Goal: Information Seeking & Learning: Learn about a topic

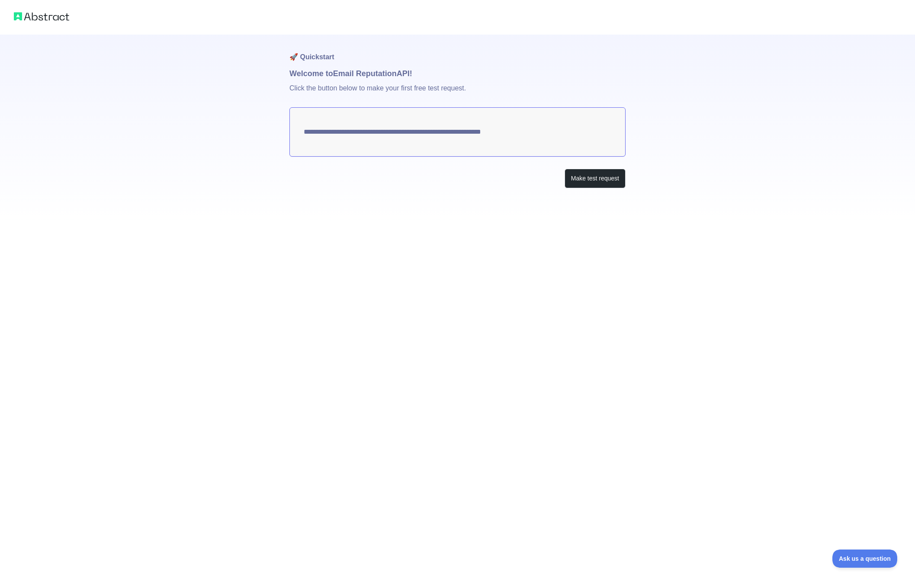
click at [380, 119] on textarea "**********" at bounding box center [457, 131] width 336 height 49
drag, startPoint x: 550, startPoint y: 136, endPoint x: 506, endPoint y: 133, distance: 44.3
click at [506, 133] on textarea "**********" at bounding box center [457, 131] width 336 height 49
click at [540, 134] on textarea "**********" at bounding box center [457, 131] width 336 height 49
click at [587, 180] on button "Make test request" at bounding box center [595, 178] width 61 height 19
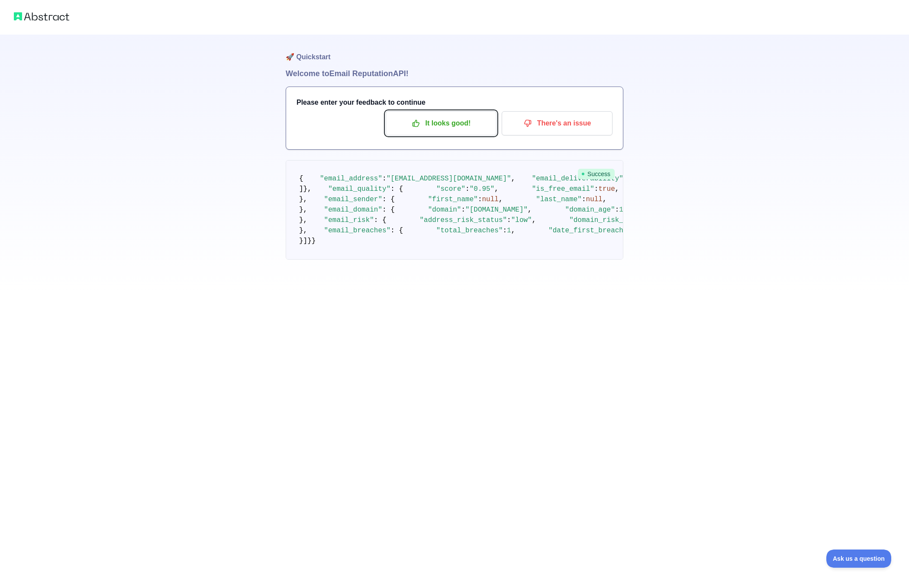
drag, startPoint x: 472, startPoint y: 128, endPoint x: 440, endPoint y: 166, distance: 49.8
click at [440, 166] on div "🚀 Quickstart Welcome to Email Reputation API! Please enter your feedback to con…" at bounding box center [454, 165] width 337 height 260
click at [422, 122] on p "It looks good!" at bounding box center [441, 123] width 98 height 15
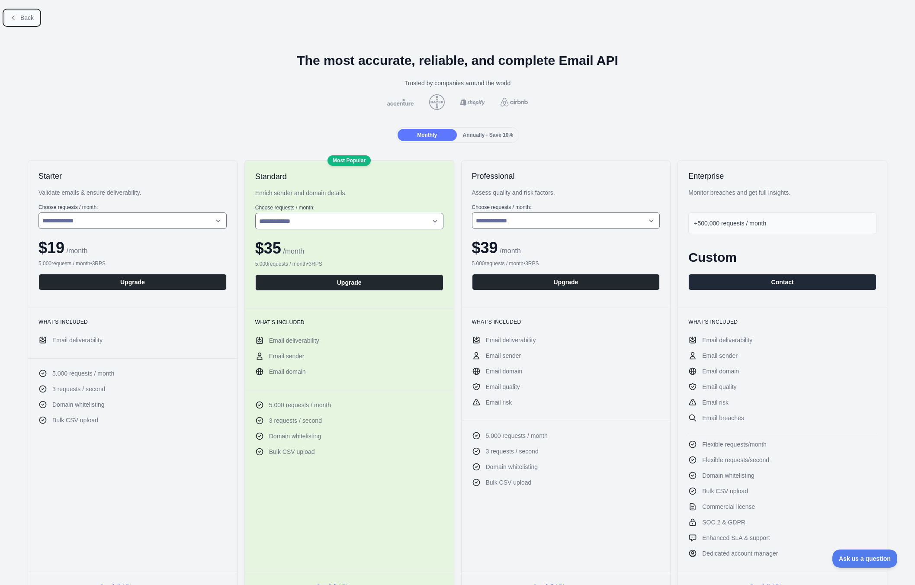
click at [23, 21] on span "Back" at bounding box center [26, 17] width 13 height 7
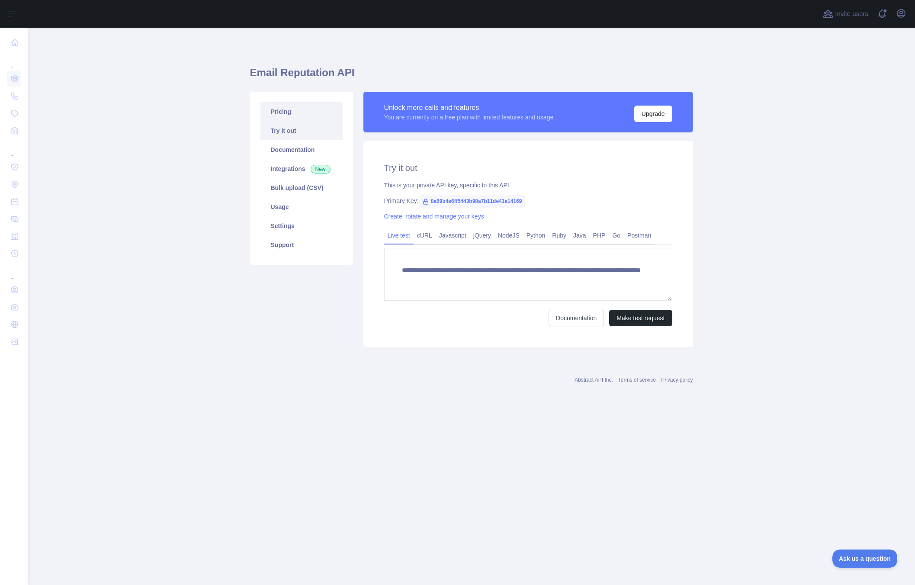
click at [288, 112] on link "Pricing" at bounding box center [301, 111] width 82 height 19
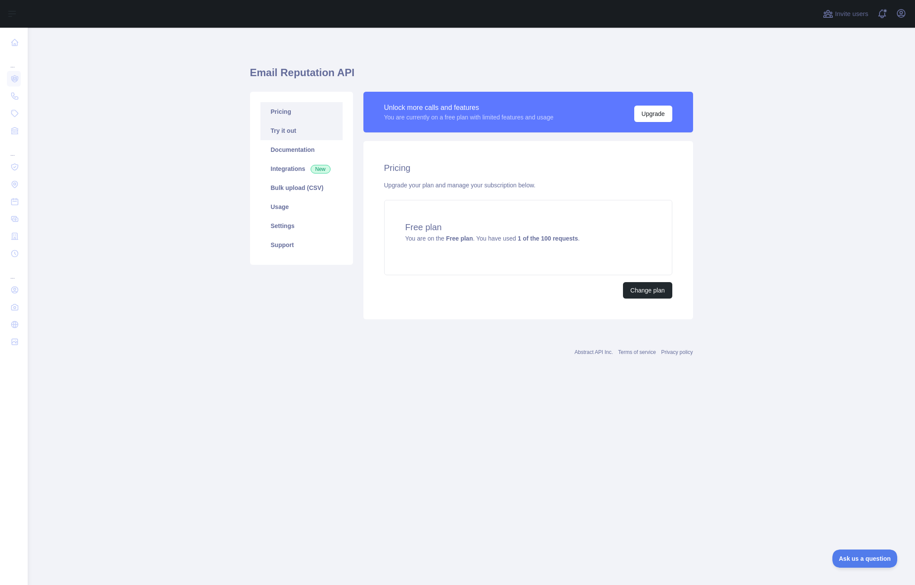
click at [289, 133] on link "Try it out" at bounding box center [301, 130] width 82 height 19
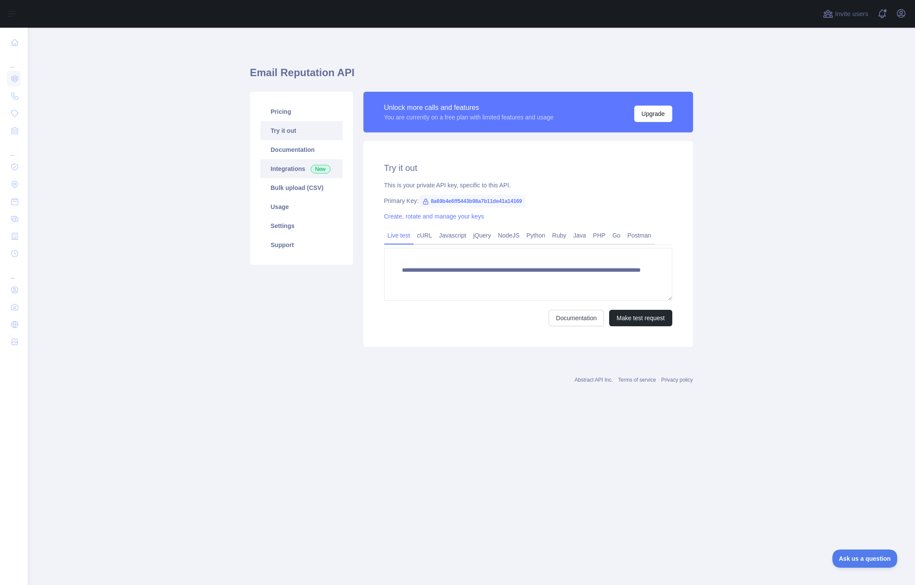
click at [288, 164] on link "Integrations New" at bounding box center [301, 168] width 82 height 19
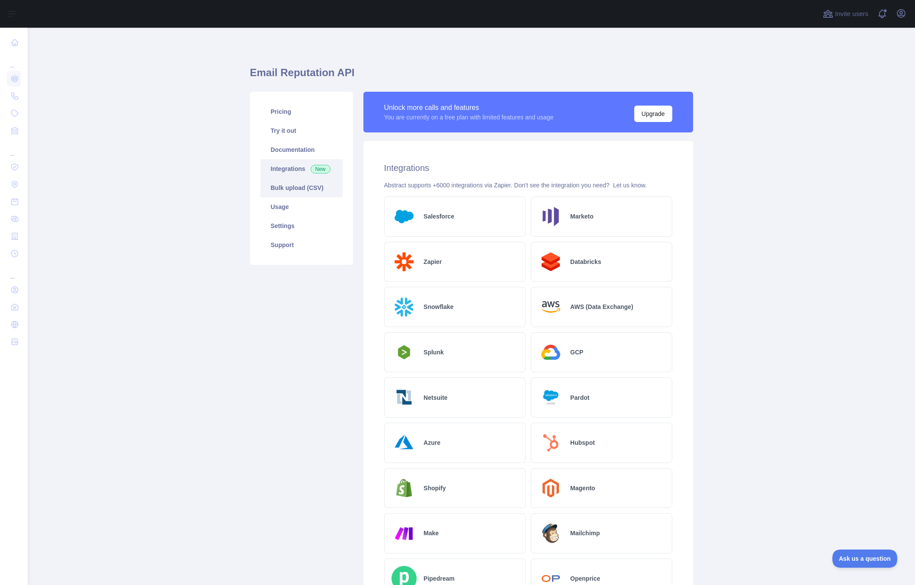
click at [314, 185] on link "Bulk upload (CSV)" at bounding box center [301, 187] width 82 height 19
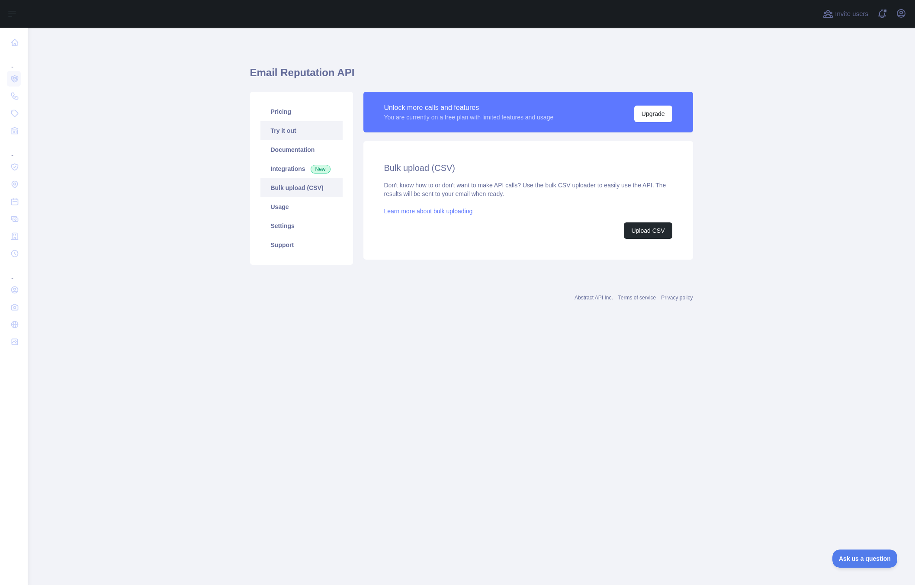
click at [296, 139] on link "Try it out" at bounding box center [301, 130] width 82 height 19
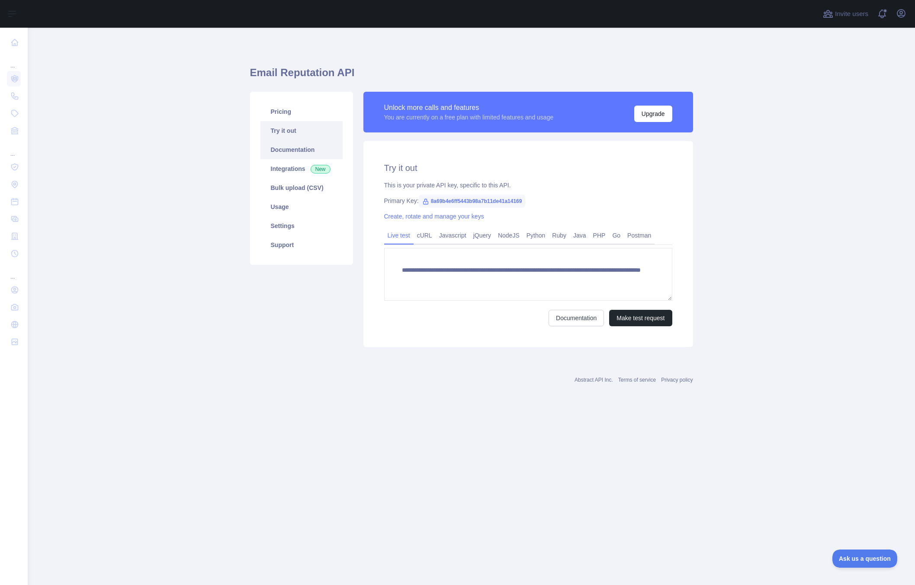
click at [300, 148] on link "Documentation" at bounding box center [301, 149] width 82 height 19
click at [317, 146] on link "Documentation" at bounding box center [301, 149] width 82 height 19
click at [304, 222] on link "Settings" at bounding box center [301, 225] width 82 height 19
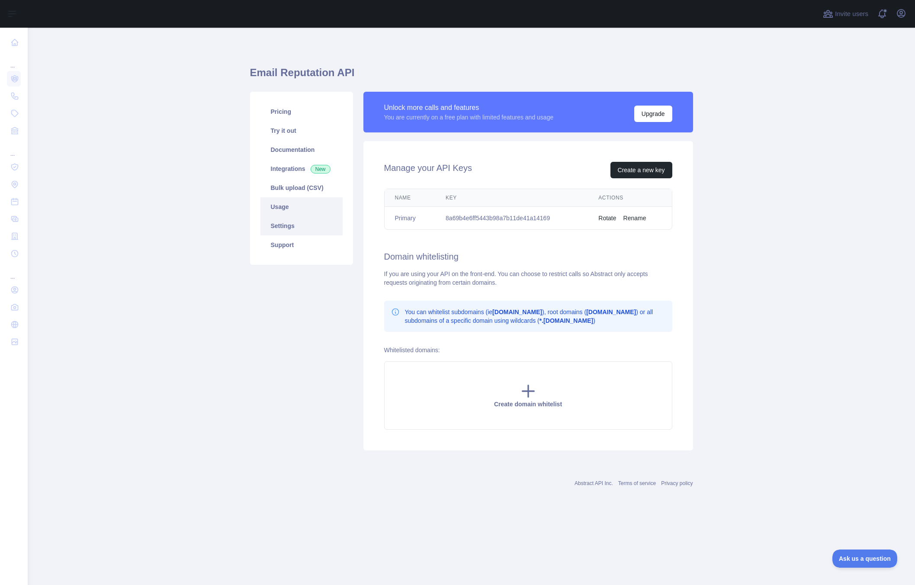
click at [292, 202] on link "Usage" at bounding box center [301, 206] width 82 height 19
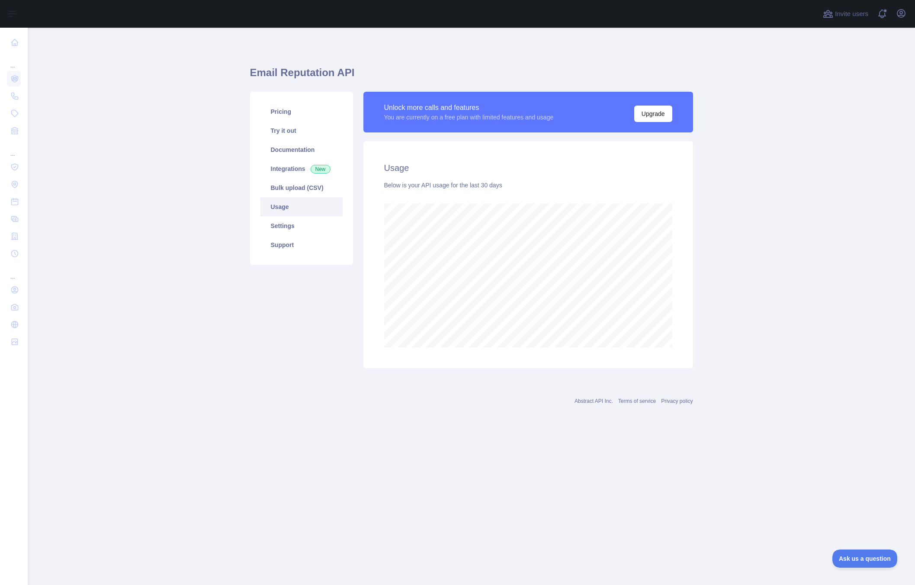
scroll to position [557, 887]
click at [279, 116] on link "Pricing" at bounding box center [301, 111] width 82 height 19
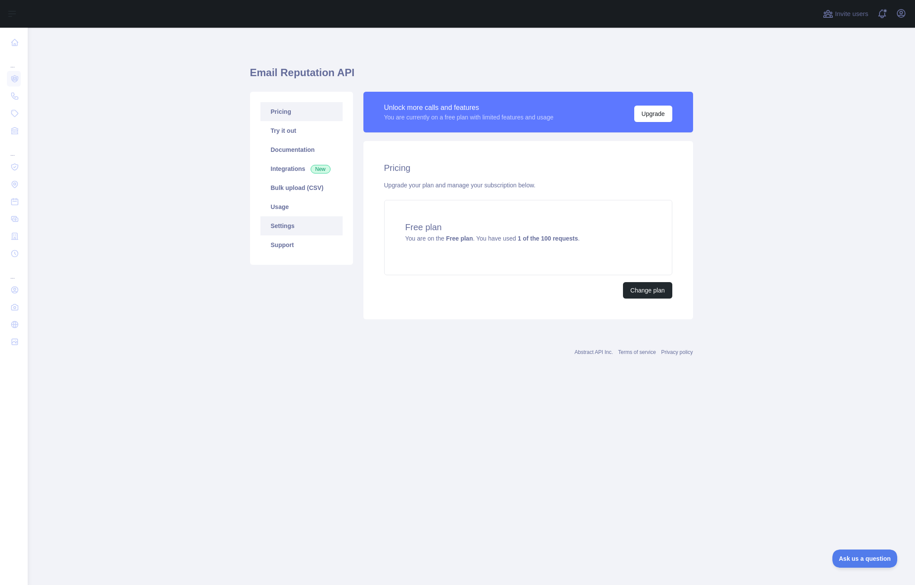
click at [290, 219] on link "Settings" at bounding box center [301, 225] width 82 height 19
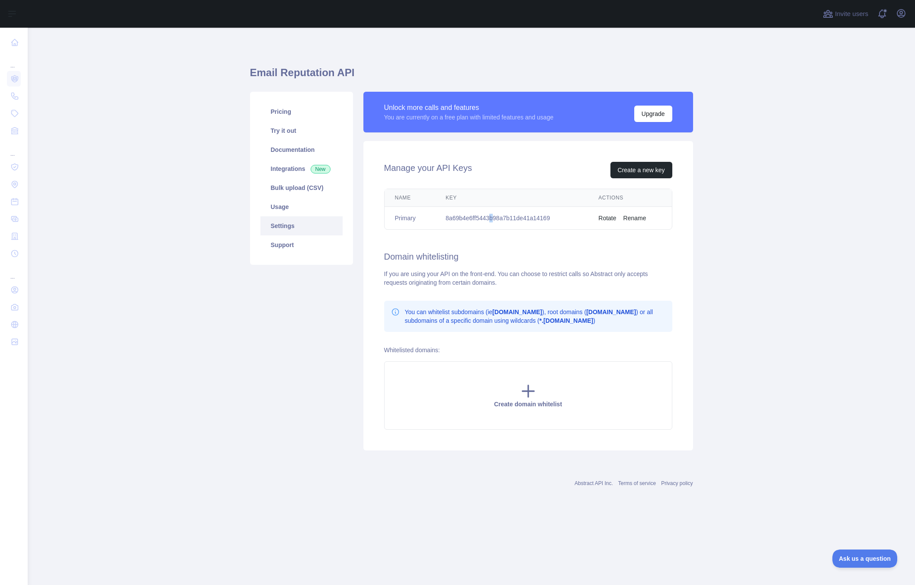
click at [493, 220] on td "8a69b4e6ff5443b98a7b11de41a14169" at bounding box center [511, 218] width 153 height 23
click at [626, 182] on div "Manage your API Keys Create a new key Name Key Actions Primary 8a69b4e6ff5443b9…" at bounding box center [528, 295] width 330 height 309
click at [632, 175] on button "Create a new key" at bounding box center [641, 170] width 62 height 16
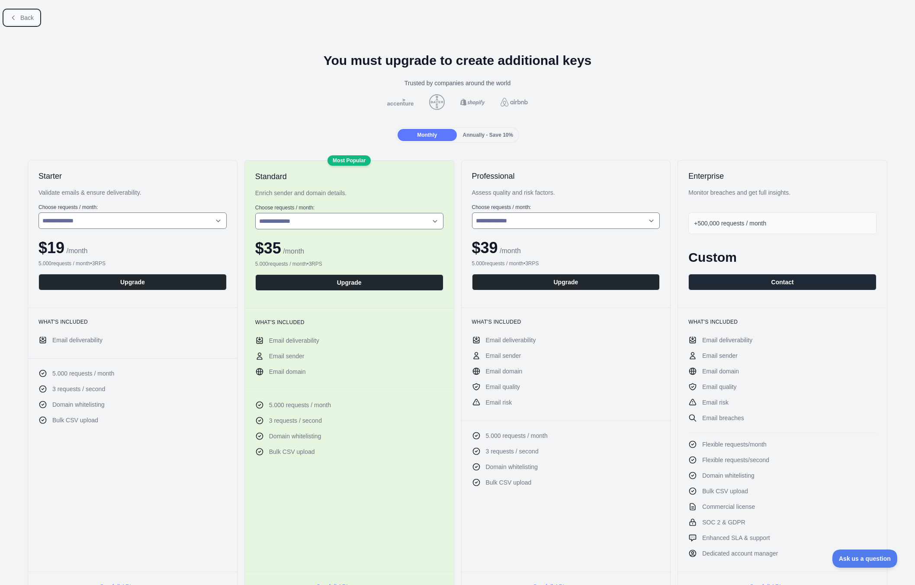
click at [23, 17] on span "Back" at bounding box center [26, 17] width 13 height 7
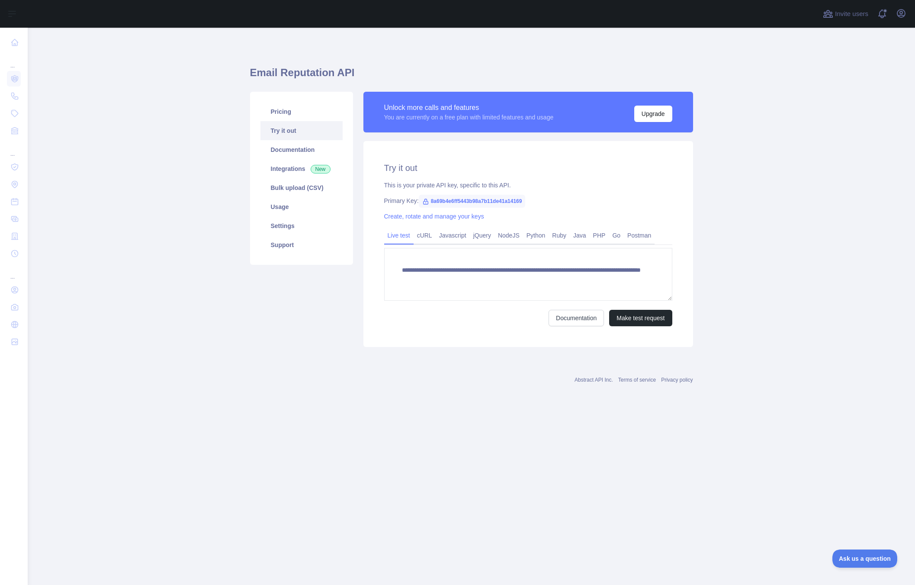
click at [453, 203] on span "8a69b4e6ff5443b98a7b11de41a14169" at bounding box center [472, 201] width 107 height 13
copy span "8a69b4e6ff5443b98a7b11de41a14169"
click at [623, 278] on textarea "**********" at bounding box center [528, 274] width 288 height 53
drag, startPoint x: 628, startPoint y: 282, endPoint x: 400, endPoint y: 260, distance: 229.0
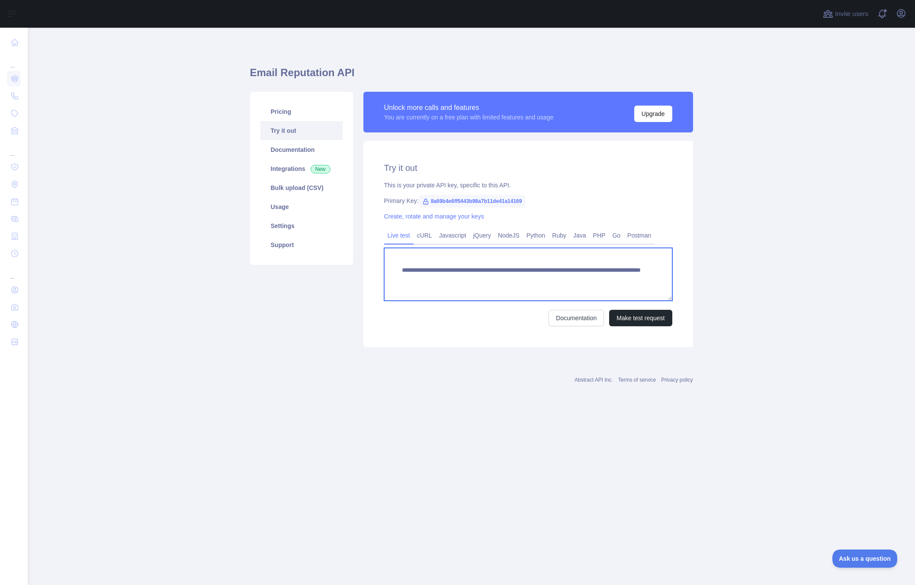
click at [400, 260] on textarea "**********" at bounding box center [528, 274] width 288 height 53
click at [288, 230] on link "Settings" at bounding box center [301, 225] width 82 height 19
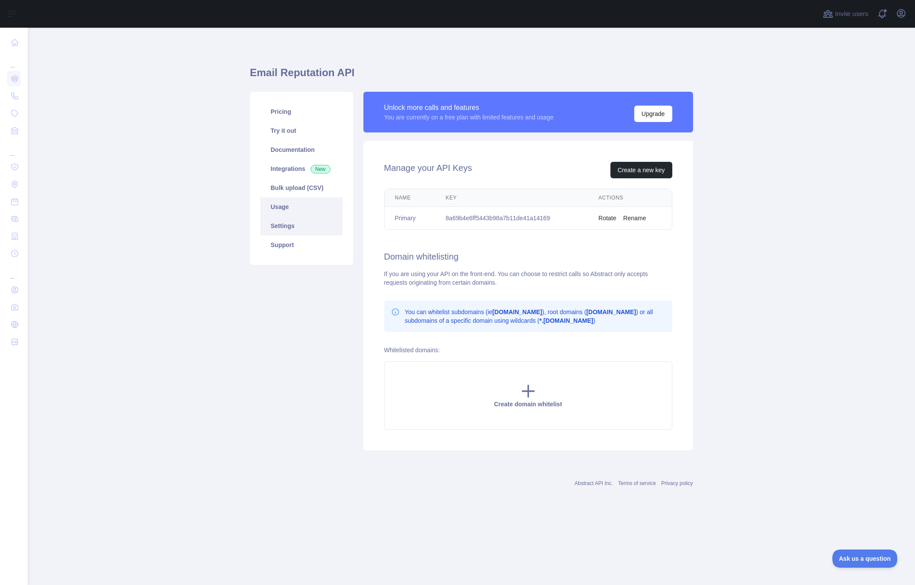
click at [286, 205] on link "Usage" at bounding box center [301, 206] width 82 height 19
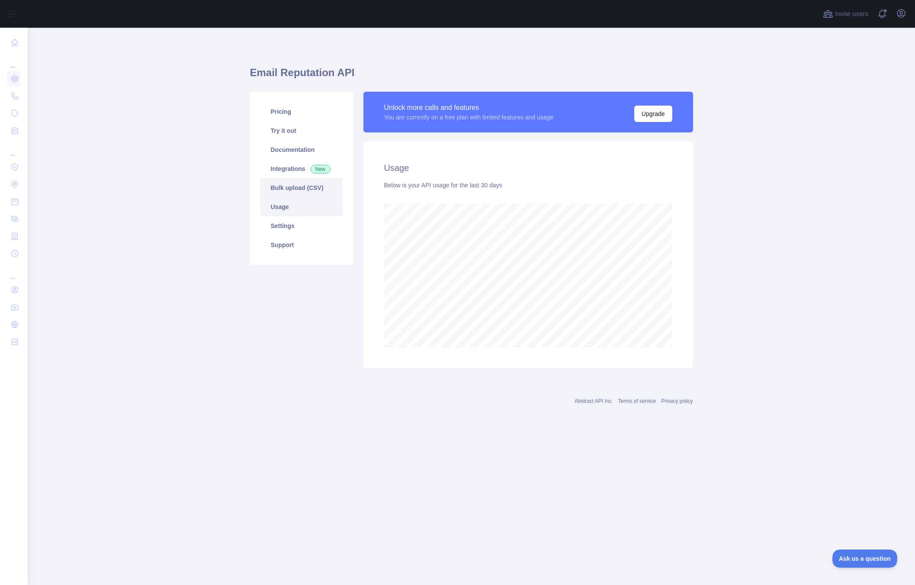
scroll to position [557, 887]
click at [289, 182] on link "Bulk upload (CSV)" at bounding box center [301, 187] width 82 height 19
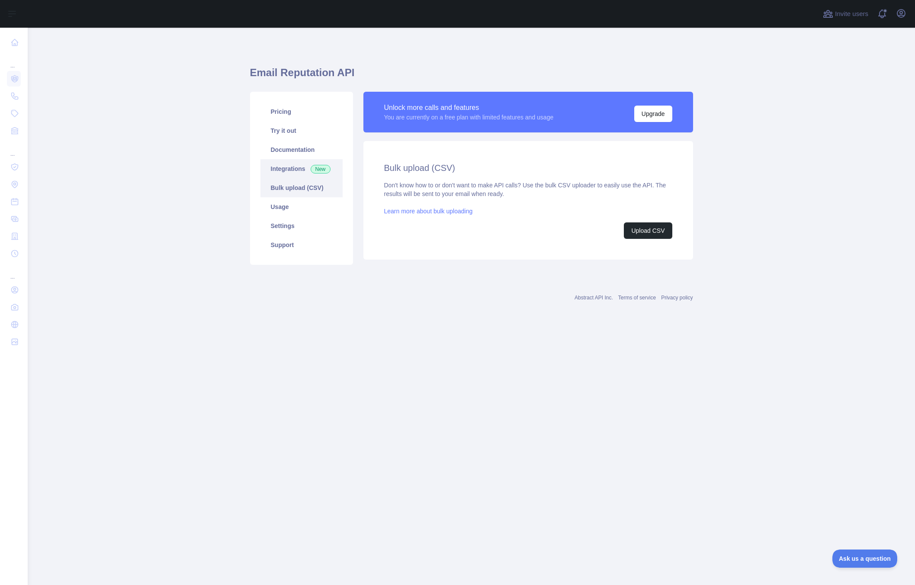
click at [289, 161] on link "Integrations New" at bounding box center [301, 168] width 82 height 19
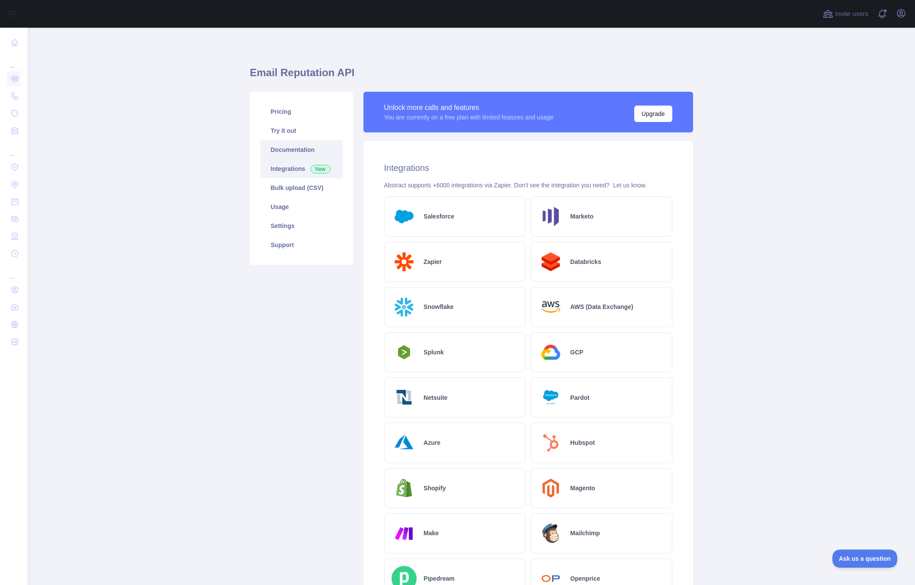
click at [289, 152] on link "Documentation" at bounding box center [301, 149] width 82 height 19
click at [285, 202] on link "Usage" at bounding box center [301, 206] width 82 height 19
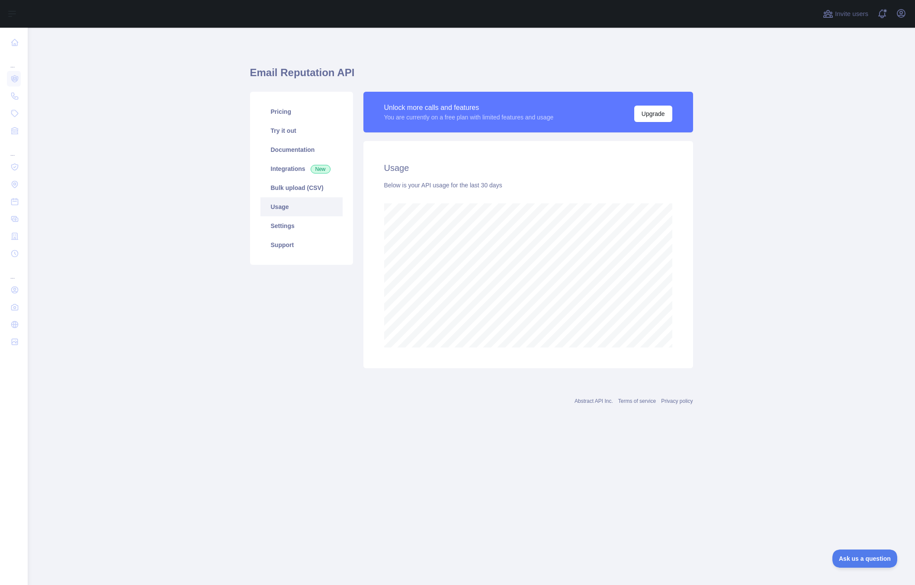
scroll to position [557, 887]
click at [287, 134] on link "Try it out" at bounding box center [301, 130] width 82 height 19
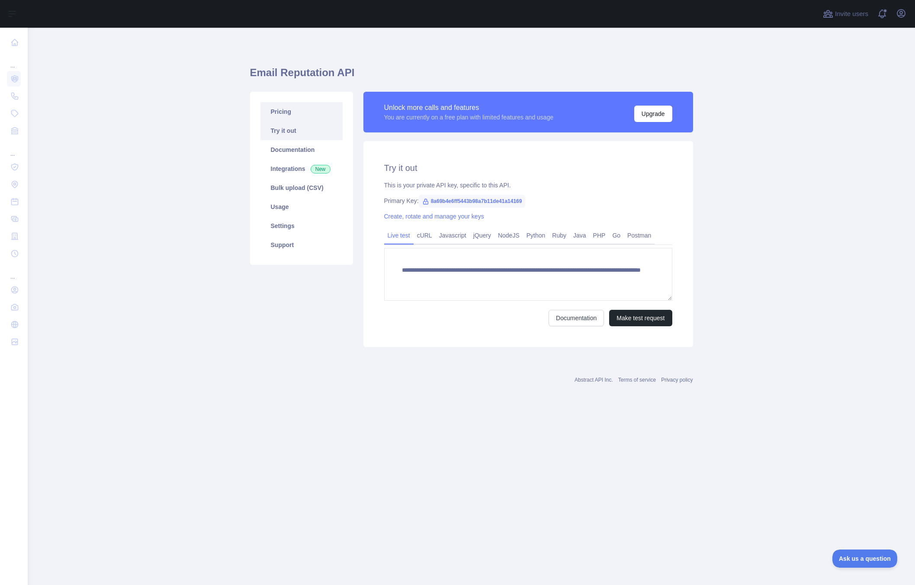
click at [288, 116] on link "Pricing" at bounding box center [301, 111] width 82 height 19
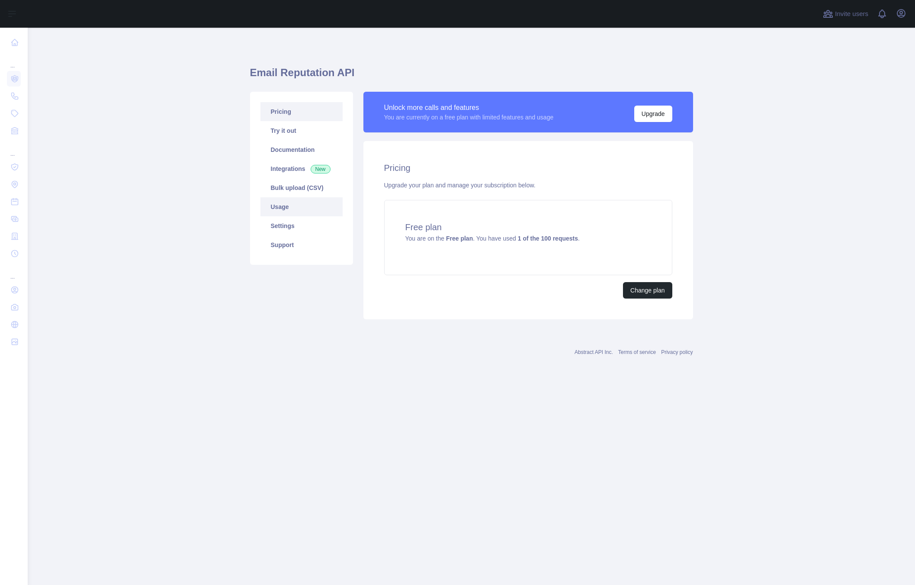
click at [298, 205] on link "Usage" at bounding box center [301, 206] width 82 height 19
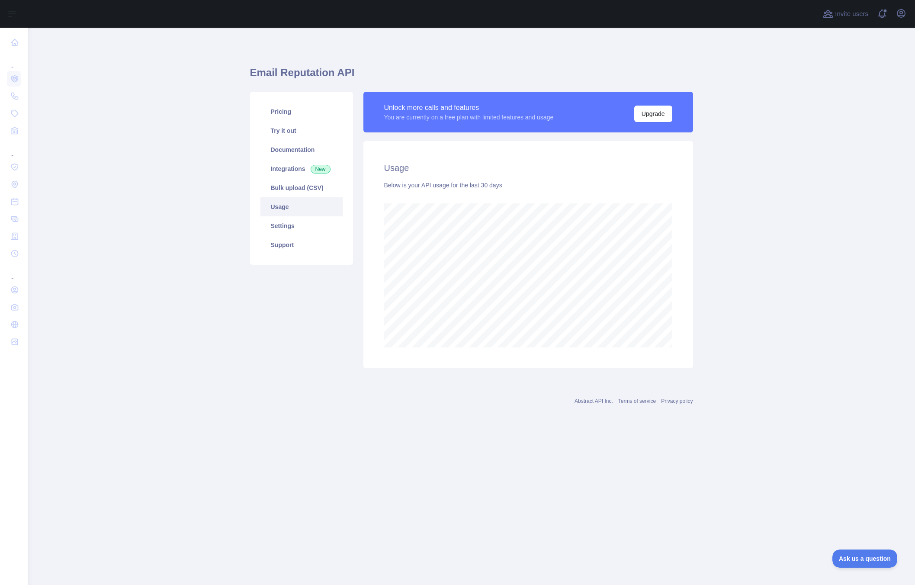
click at [285, 208] on link "Usage" at bounding box center [301, 206] width 82 height 19
click at [291, 219] on link "Settings" at bounding box center [301, 225] width 82 height 19
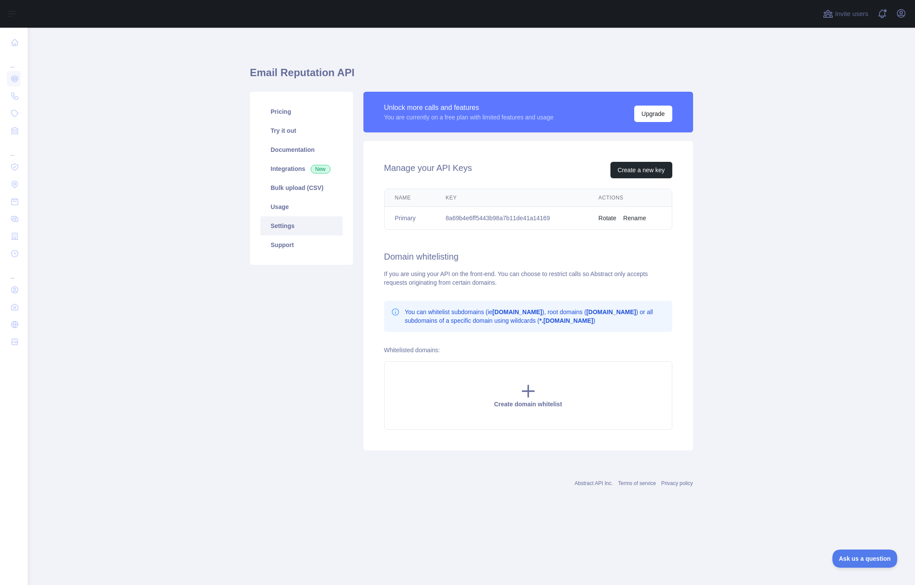
click at [509, 222] on td "8a69b4e6ff5443b98a7b11de41a14169" at bounding box center [511, 218] width 153 height 23
click at [274, 205] on link "Usage" at bounding box center [301, 206] width 82 height 19
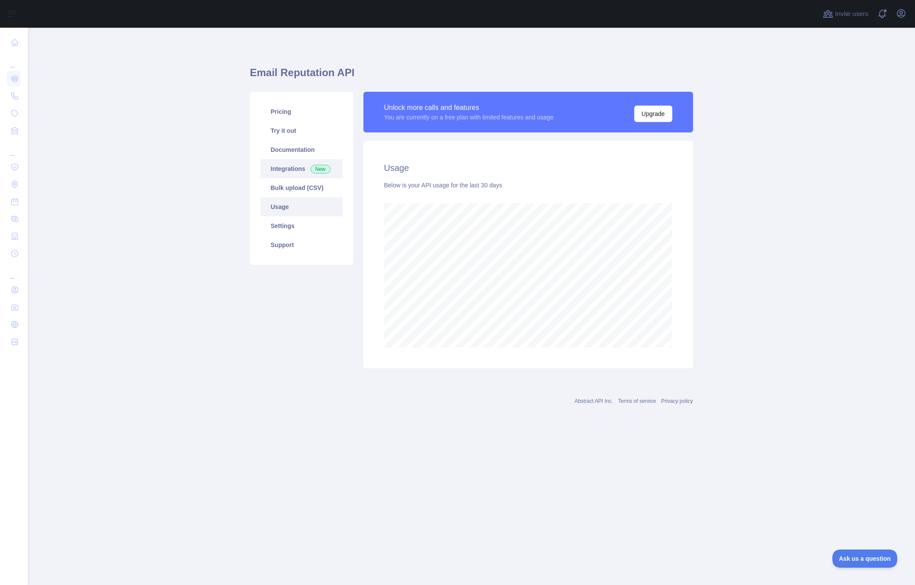
scroll to position [557, 887]
click at [279, 161] on link "Integrations New" at bounding box center [301, 168] width 82 height 19
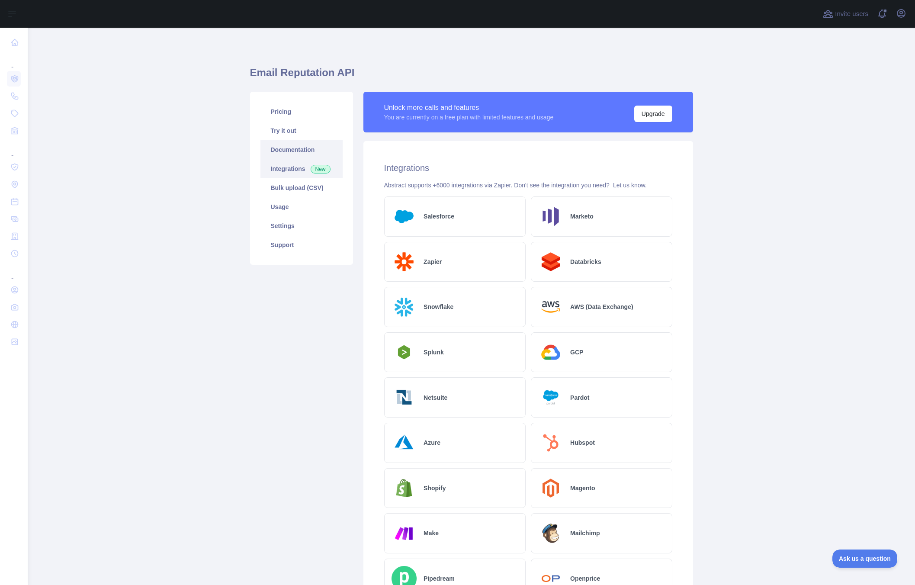
click at [283, 143] on link "Documentation" at bounding box center [301, 149] width 82 height 19
click at [283, 123] on link "Try it out" at bounding box center [301, 130] width 82 height 19
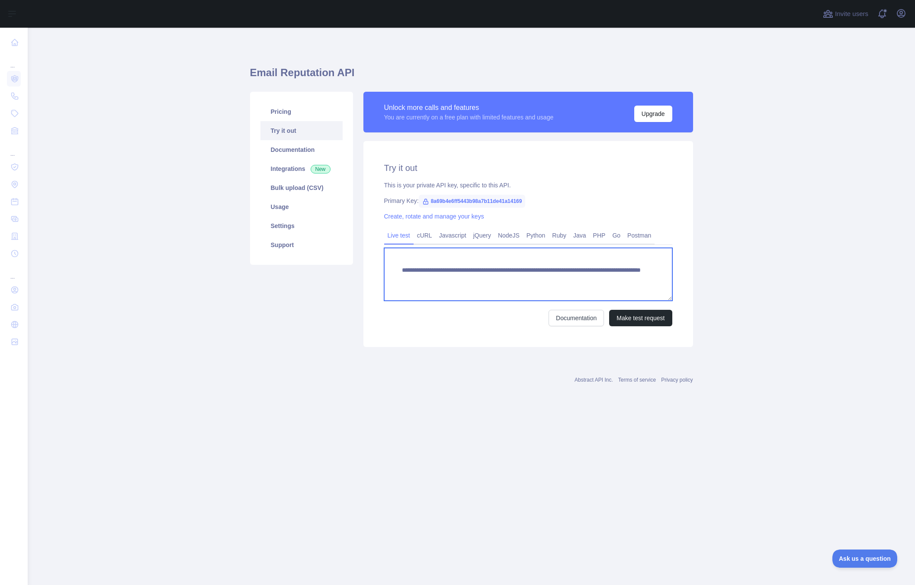
drag, startPoint x: 631, startPoint y: 285, endPoint x: 392, endPoint y: 273, distance: 239.1
click at [392, 273] on textarea "**********" at bounding box center [528, 274] width 288 height 53
click at [538, 234] on link "Python" at bounding box center [536, 235] width 26 height 14
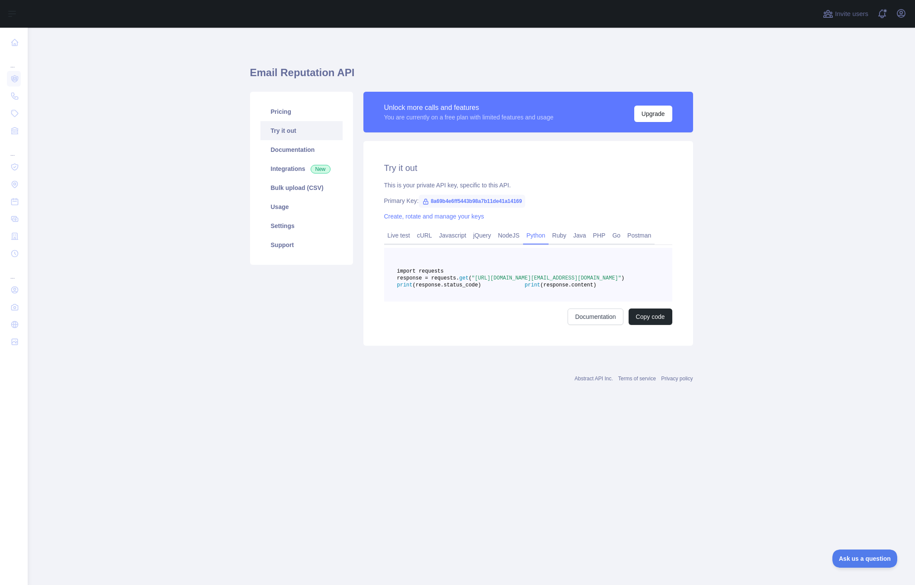
click at [526, 302] on pre "import requests response = requests. get ( "[URL][DOMAIN_NAME][EMAIL_ADDRESS][D…" at bounding box center [528, 275] width 288 height 54
drag, startPoint x: 526, startPoint y: 311, endPoint x: 391, endPoint y: 269, distance: 142.0
click at [391, 269] on pre "import requests response = requests. get ( "[URL][DOMAIN_NAME][EMAIL_ADDRESS][D…" at bounding box center [528, 275] width 288 height 54
copy code "import requests response = requests. get ( "[URL][DOMAIN_NAME][EMAIL_ADDRESS][D…"
click at [292, 118] on link "Pricing" at bounding box center [301, 111] width 82 height 19
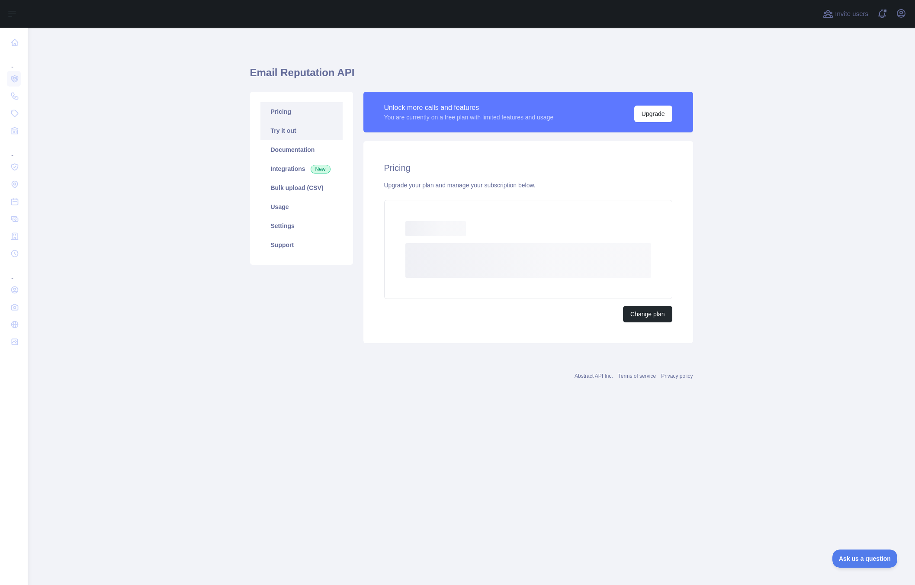
click at [293, 128] on link "Try it out" at bounding box center [301, 130] width 82 height 19
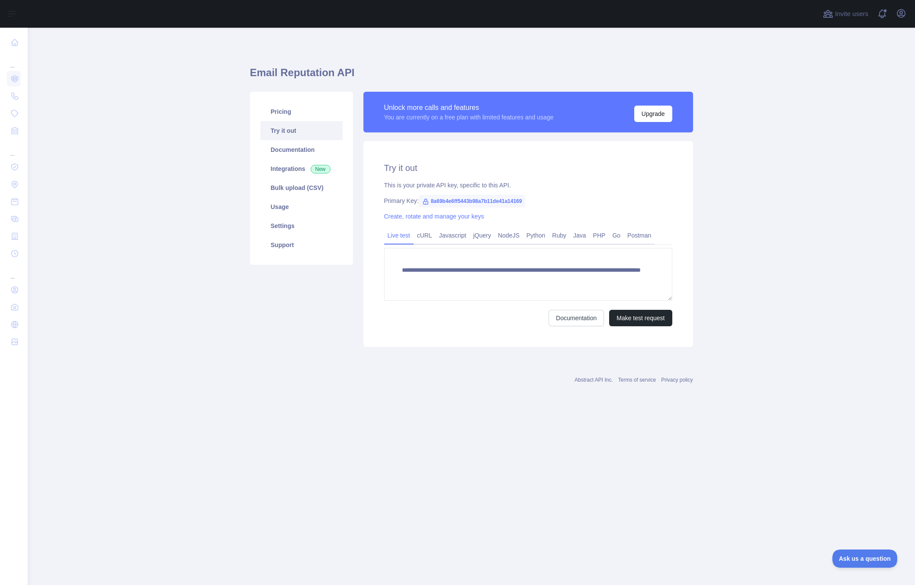
click at [299, 140] on link "Try it out" at bounding box center [301, 130] width 82 height 19
click at [292, 154] on link "Documentation" at bounding box center [301, 149] width 82 height 19
click at [286, 199] on link "Usage" at bounding box center [301, 206] width 82 height 19
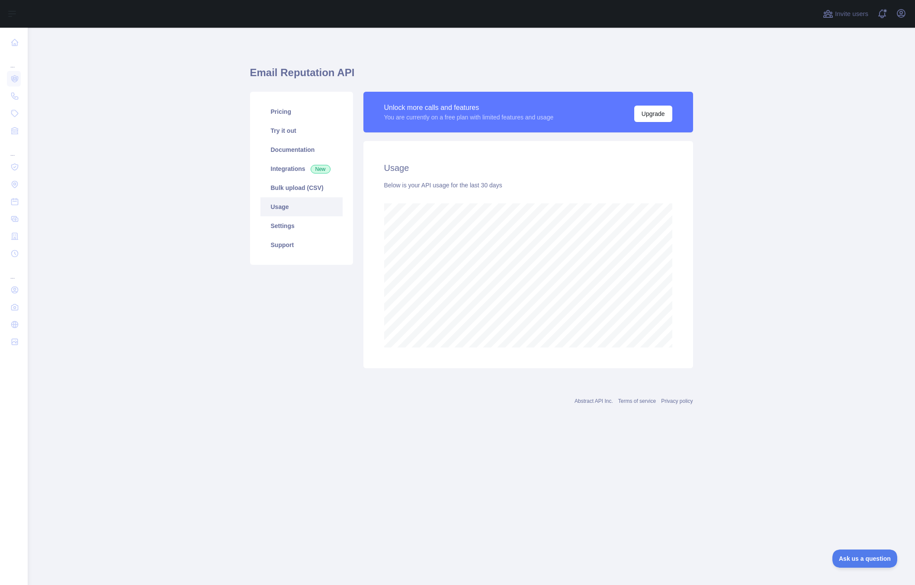
scroll to position [557, 887]
click at [297, 204] on link "Usage" at bounding box center [301, 206] width 82 height 19
click at [296, 210] on link "Usage" at bounding box center [301, 206] width 82 height 19
click at [295, 218] on link "Settings" at bounding box center [301, 225] width 82 height 19
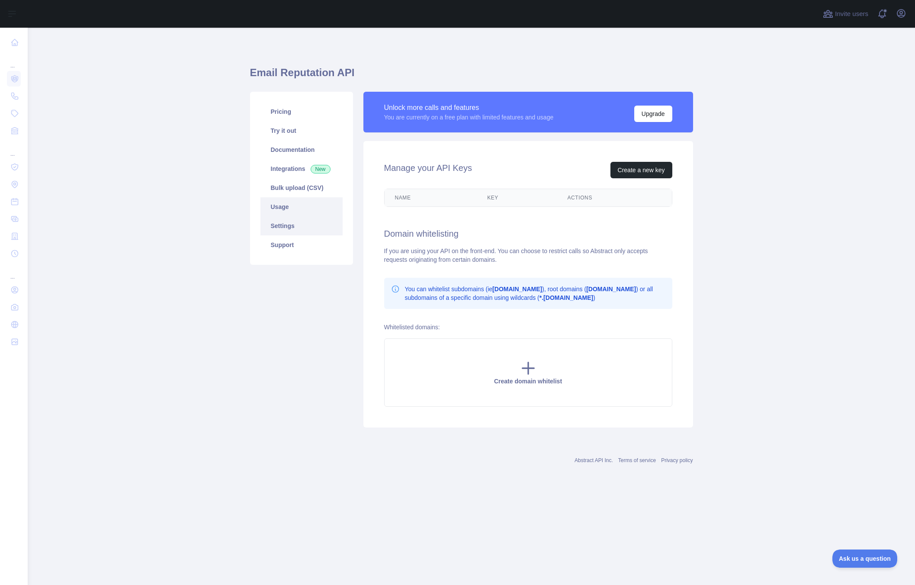
click at [292, 206] on link "Usage" at bounding box center [301, 206] width 82 height 19
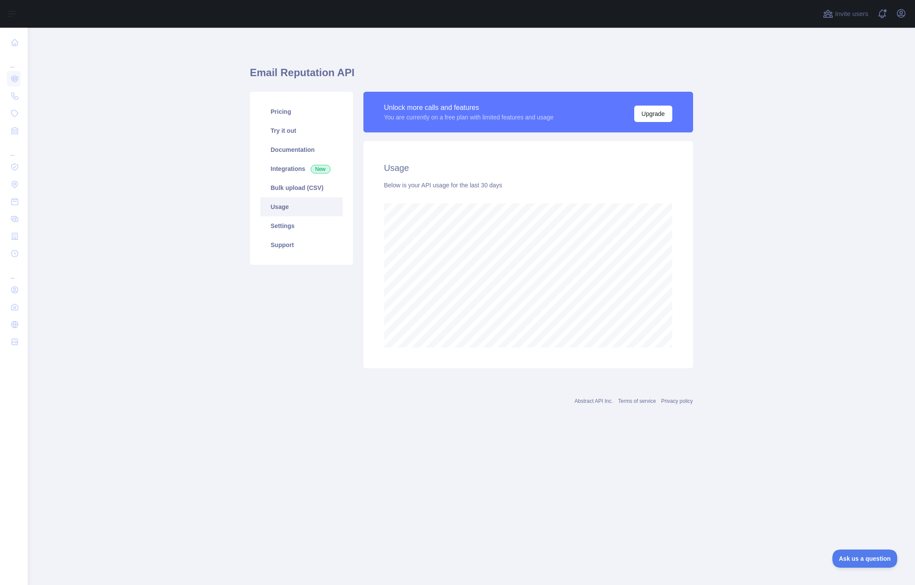
scroll to position [557, 887]
click at [304, 233] on link "Settings" at bounding box center [301, 225] width 82 height 19
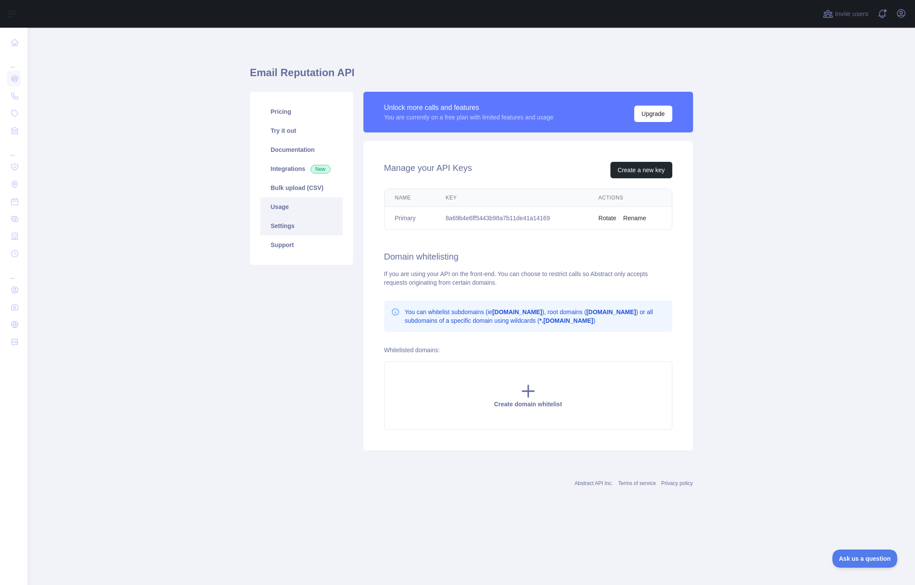
click at [283, 208] on link "Usage" at bounding box center [301, 206] width 82 height 19
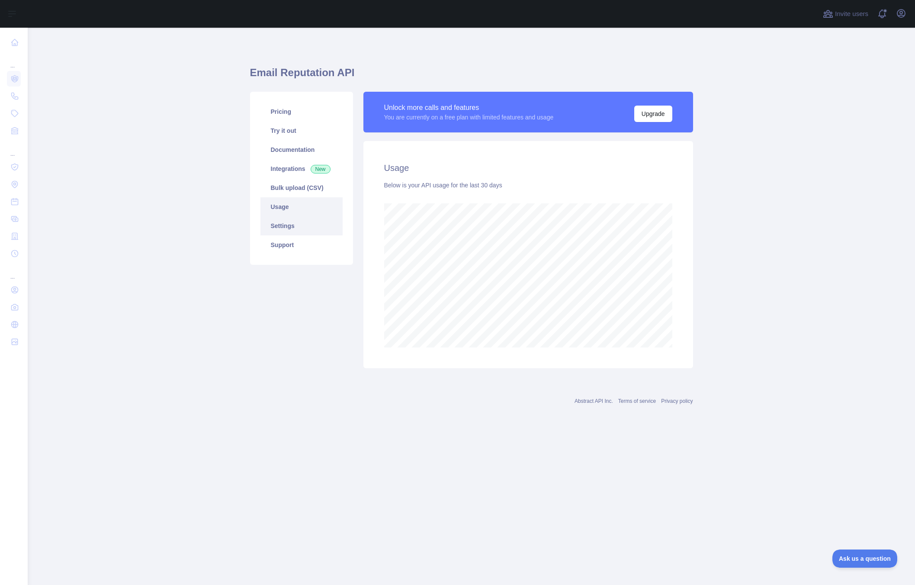
scroll to position [557, 887]
click at [300, 230] on link "Settings" at bounding box center [301, 225] width 82 height 19
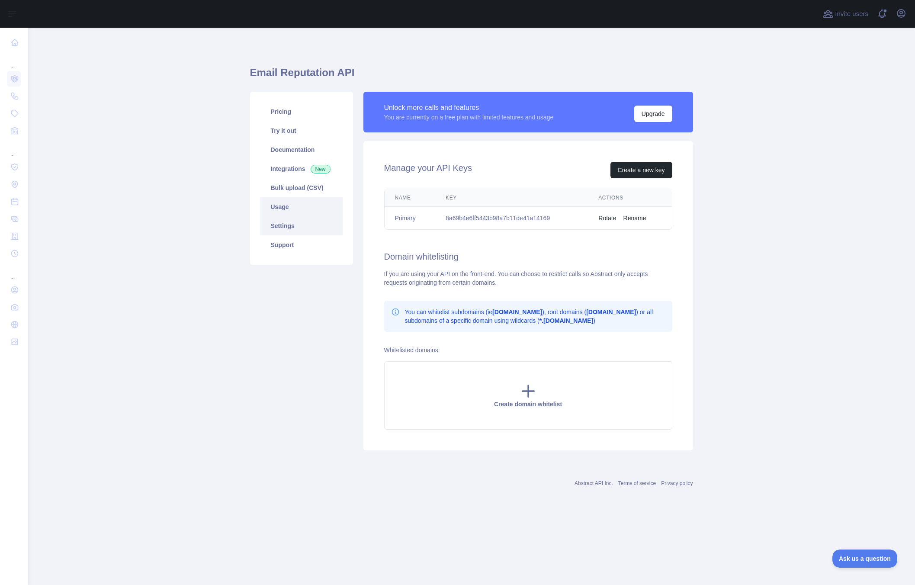
click at [296, 205] on link "Usage" at bounding box center [301, 206] width 82 height 19
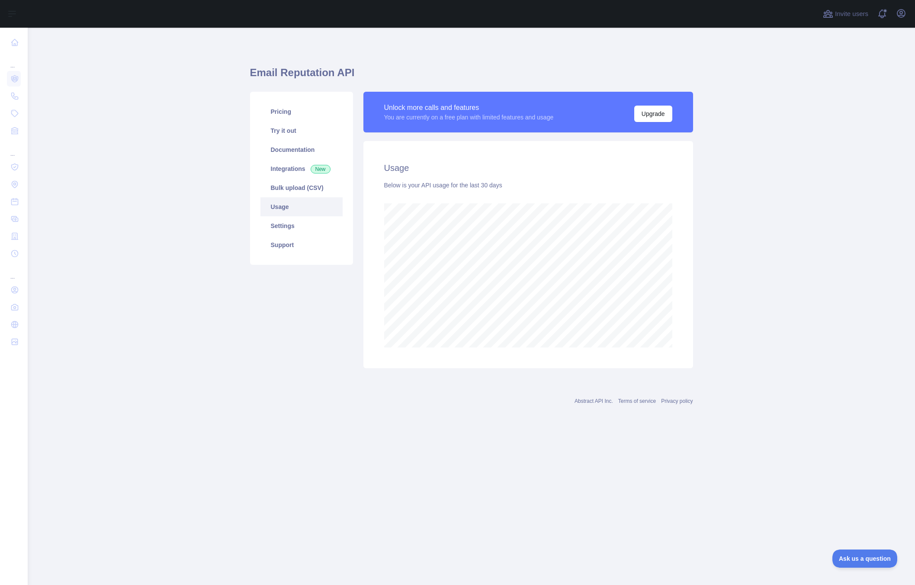
scroll to position [557, 887]
click at [287, 139] on link "Try it out" at bounding box center [301, 130] width 82 height 19
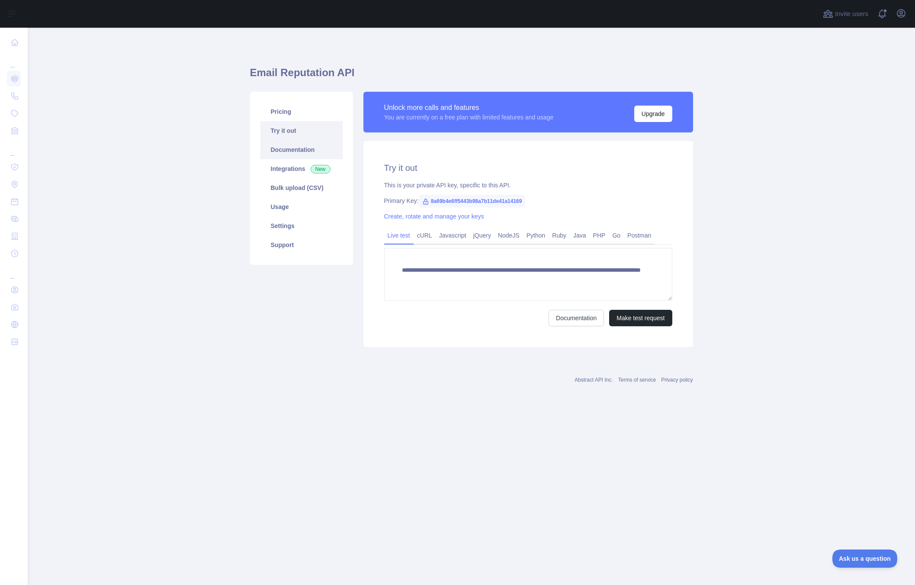
click at [288, 147] on link "Documentation" at bounding box center [301, 149] width 82 height 19
click at [535, 235] on link "Python" at bounding box center [536, 235] width 26 height 14
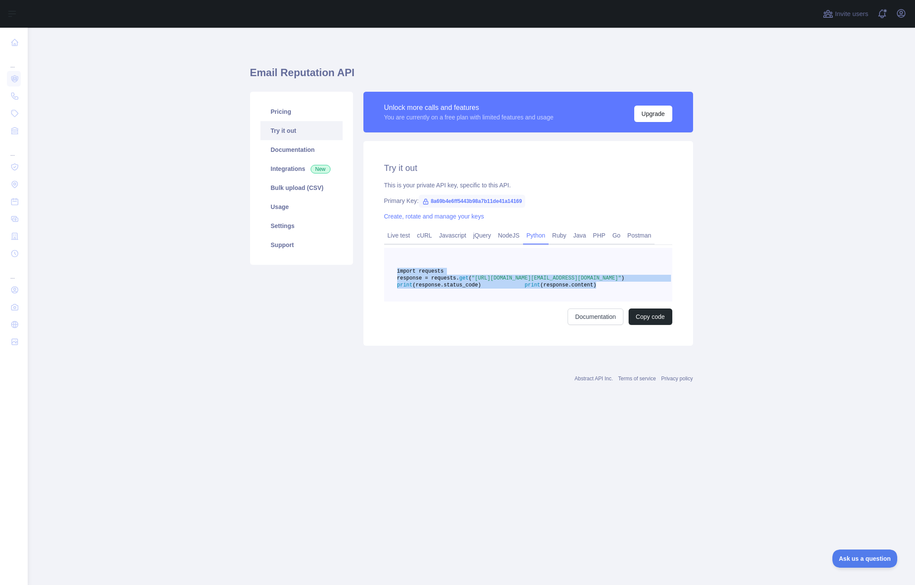
drag, startPoint x: 523, startPoint y: 310, endPoint x: 374, endPoint y: 268, distance: 155.6
click at [374, 268] on div "Try it out This is your private API key, specific to this API. Primary Key: 8a6…" at bounding box center [528, 243] width 330 height 205
copy code "import requests response = requests. get ( "[URL][DOMAIN_NAME][EMAIL_ADDRESS][D…"
click at [292, 200] on link "Usage" at bounding box center [301, 206] width 82 height 19
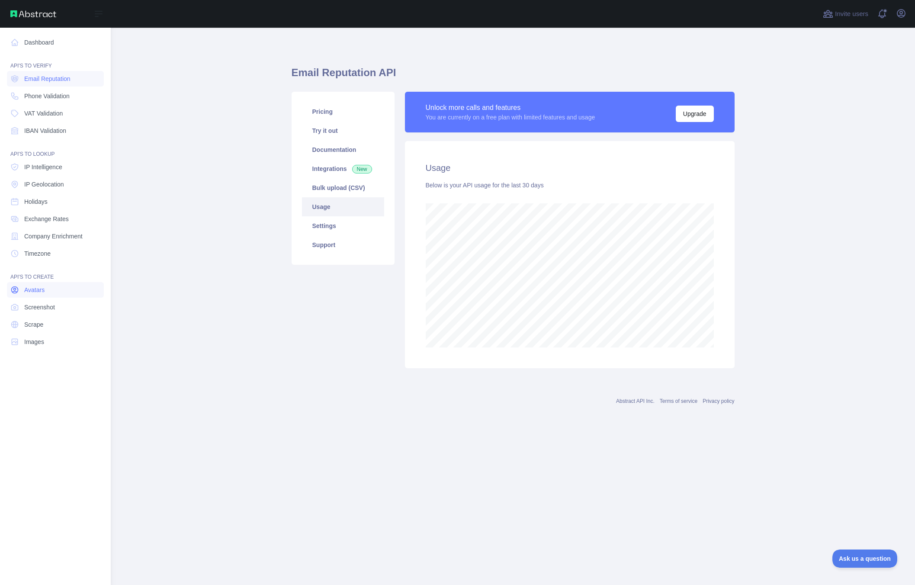
scroll to position [432063, 431816]
click at [57, 80] on span "Email Reputation" at bounding box center [47, 78] width 46 height 9
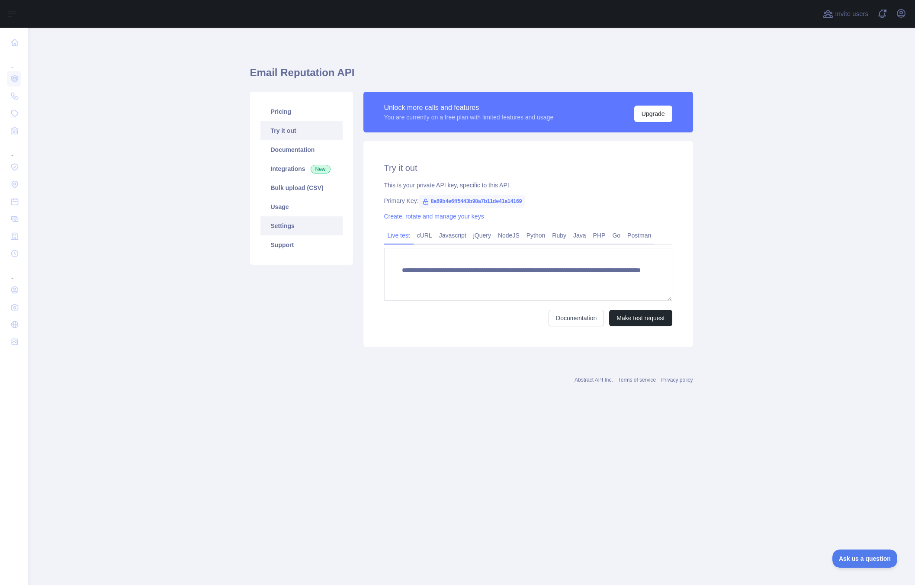
click at [295, 228] on link "Settings" at bounding box center [301, 225] width 82 height 19
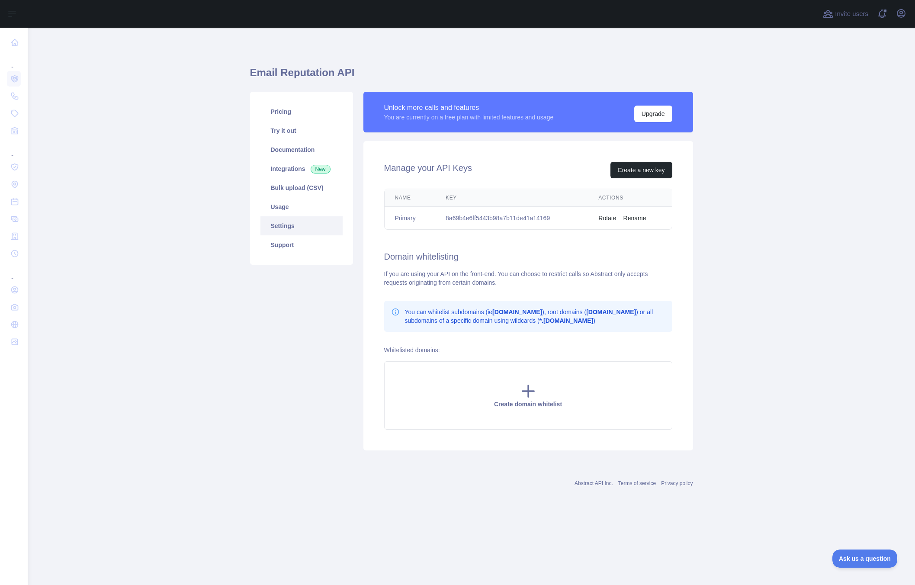
click at [636, 218] on button "Rename" at bounding box center [634, 218] width 23 height 9
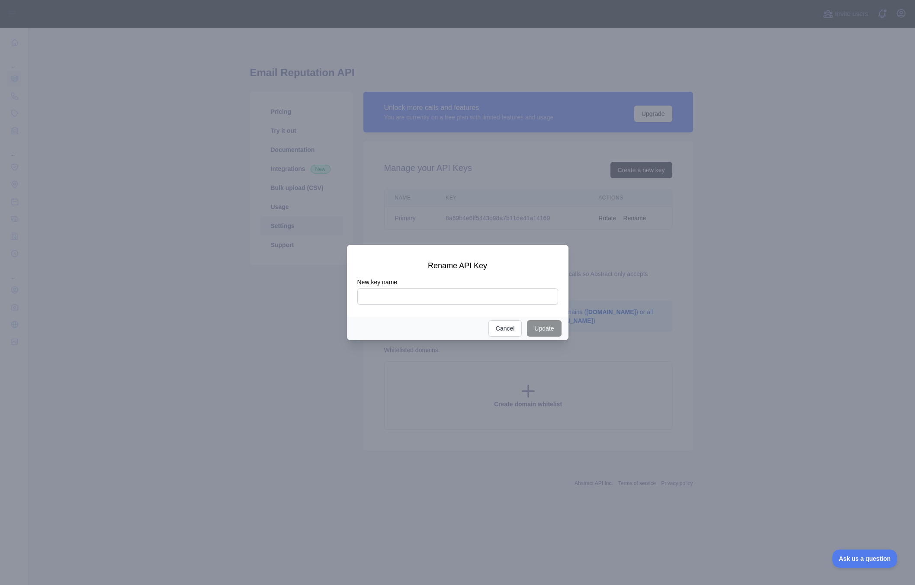
click at [604, 281] on div at bounding box center [457, 292] width 915 height 585
click at [500, 324] on button "Cancel" at bounding box center [505, 328] width 34 height 16
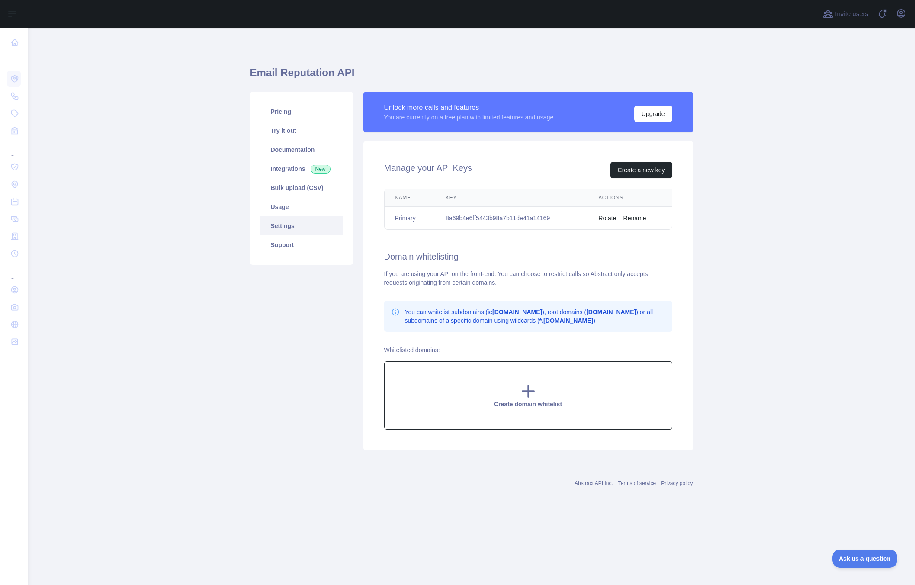
click at [537, 389] on div "Create domain whitelist" at bounding box center [528, 395] width 288 height 68
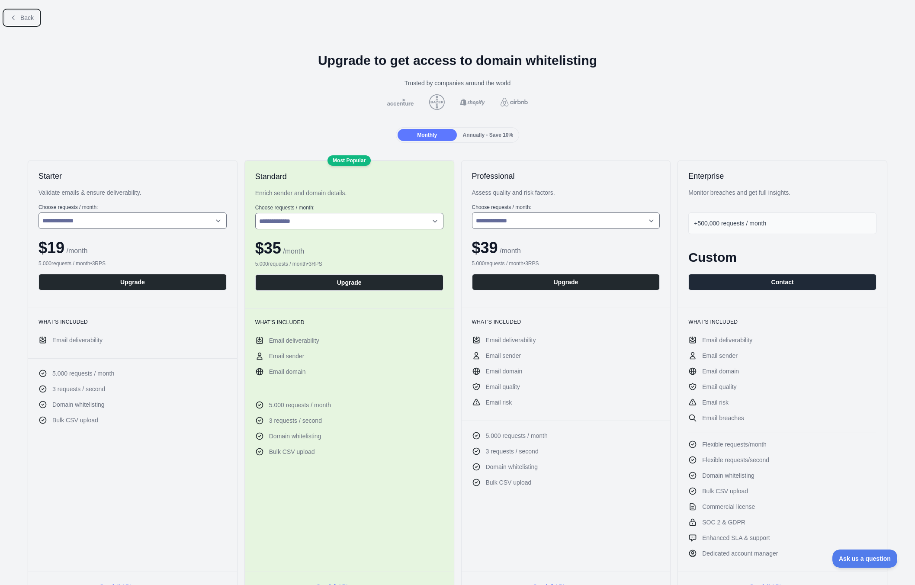
click at [19, 13] on button "Back" at bounding box center [21, 17] width 35 height 15
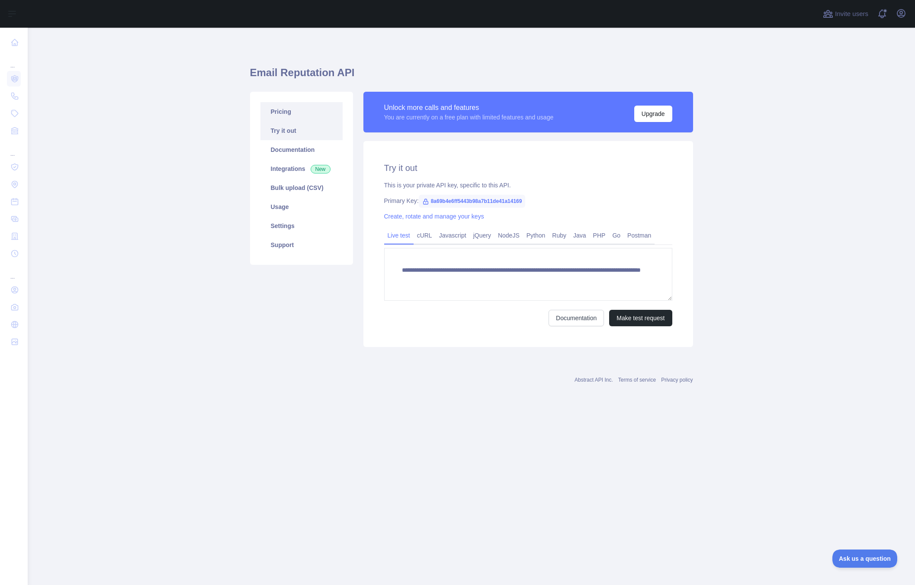
click at [284, 116] on link "Pricing" at bounding box center [301, 111] width 82 height 19
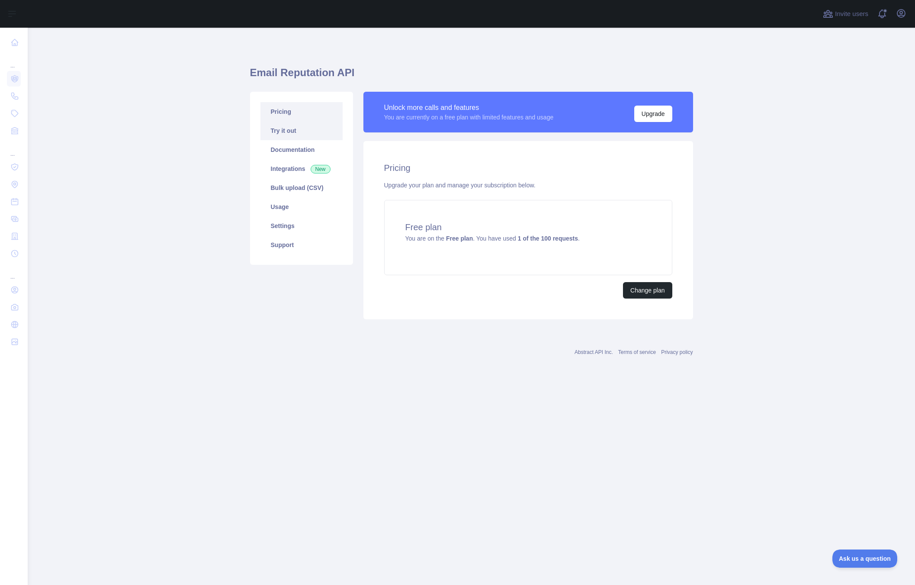
click at [284, 126] on link "Try it out" at bounding box center [301, 130] width 82 height 19
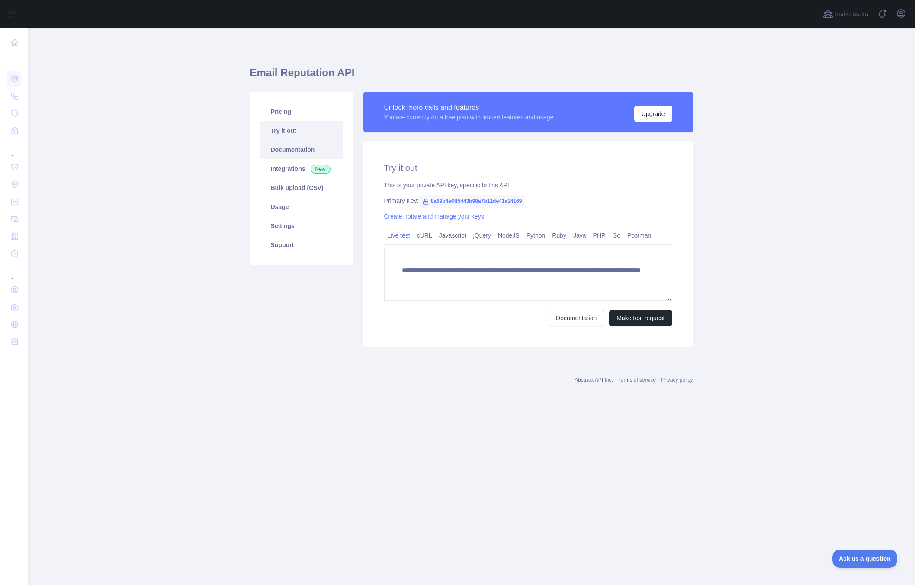
click at [289, 155] on link "Documentation" at bounding box center [301, 149] width 82 height 19
click at [281, 225] on link "Settings" at bounding box center [301, 225] width 82 height 19
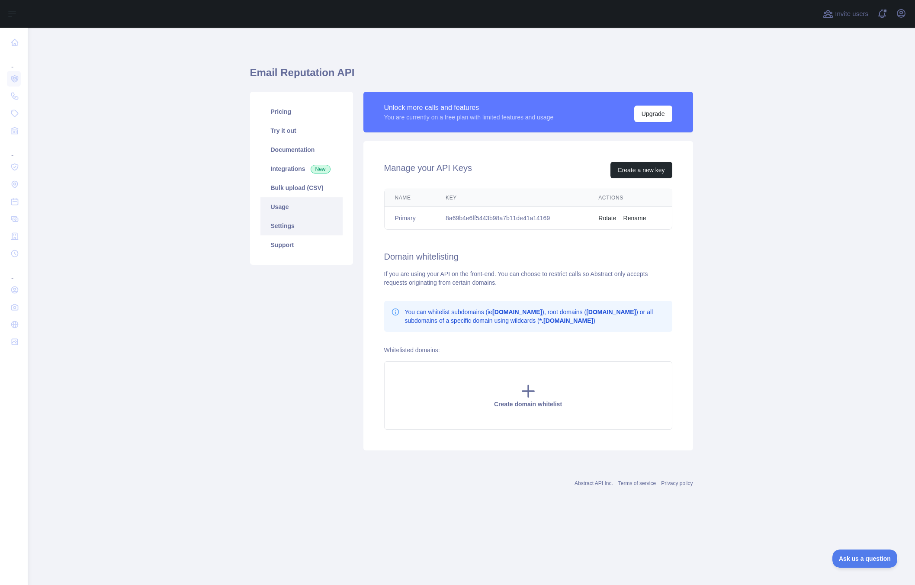
click at [285, 206] on link "Usage" at bounding box center [301, 206] width 82 height 19
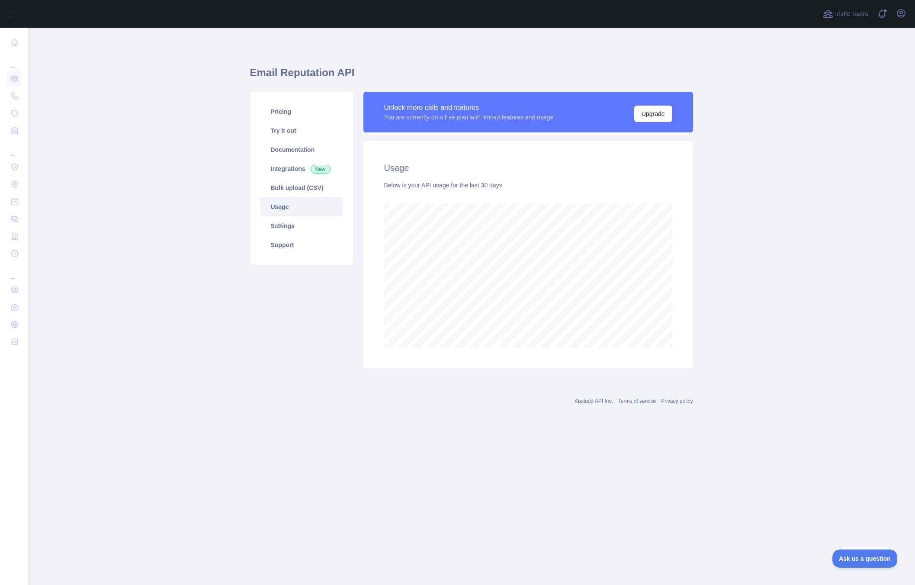
scroll to position [557, 887]
click at [303, 225] on link "Settings" at bounding box center [301, 225] width 82 height 19
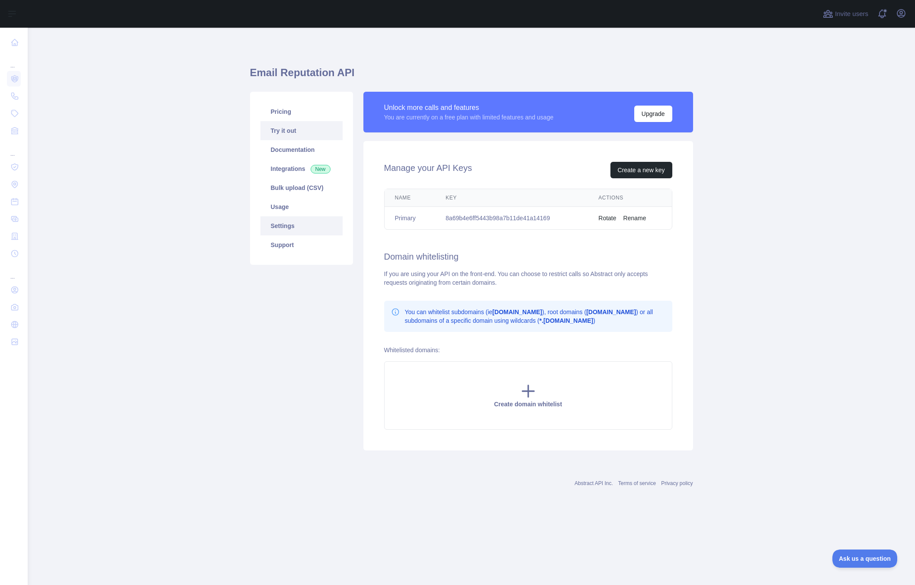
click at [315, 122] on link "Try it out" at bounding box center [301, 130] width 82 height 19
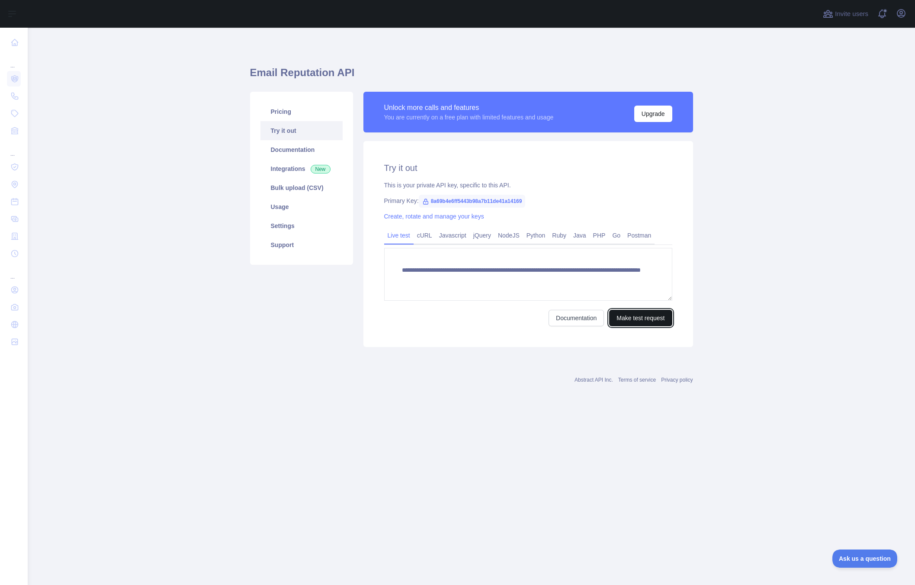
click at [651, 317] on button "Make test request" at bounding box center [640, 318] width 63 height 16
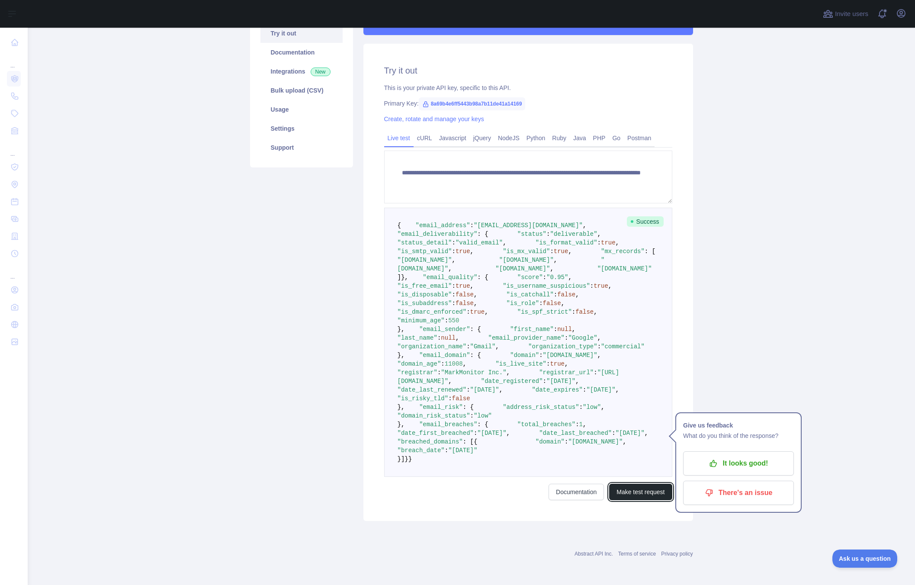
scroll to position [348, 0]
